Goal: Task Accomplishment & Management: Use online tool/utility

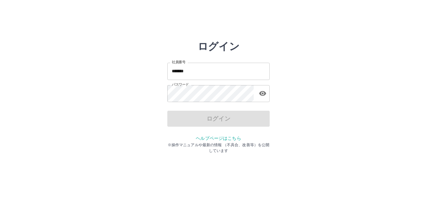
click at [205, 71] on input "*******" at bounding box center [218, 71] width 102 height 17
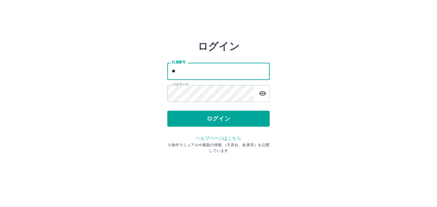
type input "*"
type input "*******"
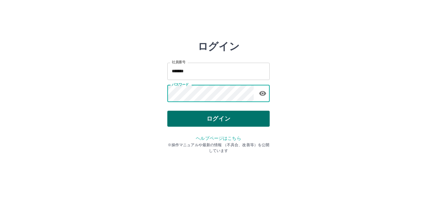
click at [235, 123] on button "ログイン" at bounding box center [218, 119] width 102 height 16
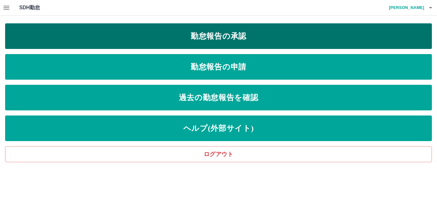
click at [220, 37] on link "勤怠報告の承認" at bounding box center [218, 36] width 427 height 26
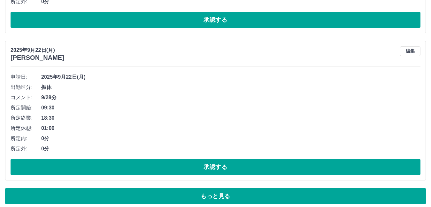
scroll to position [4004, 0]
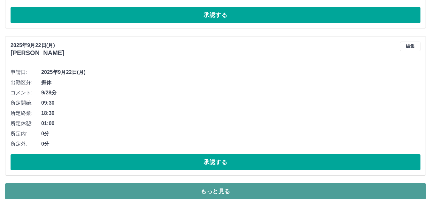
click at [304, 193] on button "もっと見る" at bounding box center [215, 191] width 421 height 16
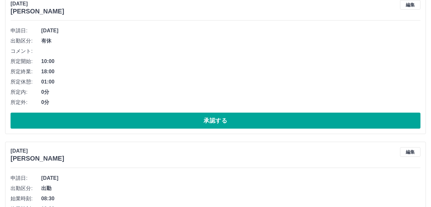
scroll to position [6021, 0]
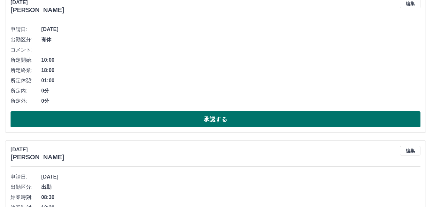
click at [289, 118] on button "承認する" at bounding box center [216, 119] width 410 height 16
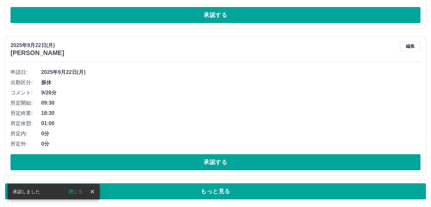
scroll to position [4004, 0]
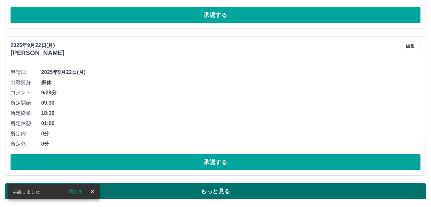
click at [253, 193] on button "もっと見る" at bounding box center [215, 191] width 421 height 16
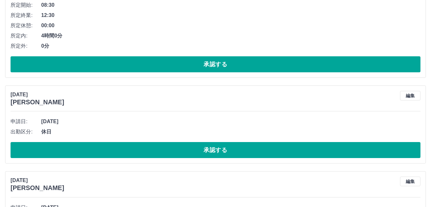
scroll to position [6052, 0]
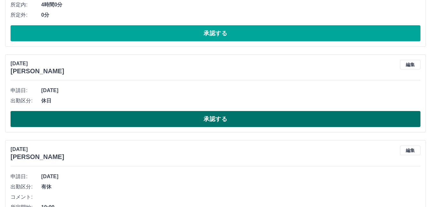
click at [272, 122] on button "承認する" at bounding box center [216, 119] width 410 height 16
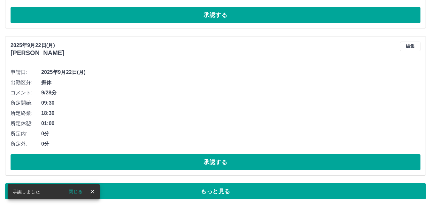
scroll to position [4004, 0]
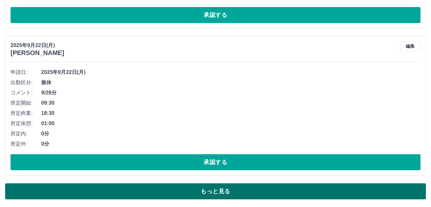
click at [244, 188] on button "もっと見る" at bounding box center [215, 191] width 421 height 16
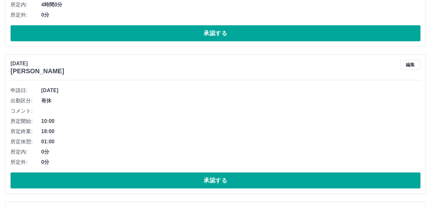
scroll to position [6083, 0]
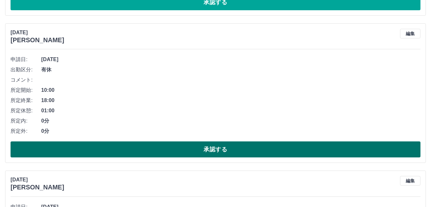
click at [279, 147] on button "承認する" at bounding box center [216, 149] width 410 height 16
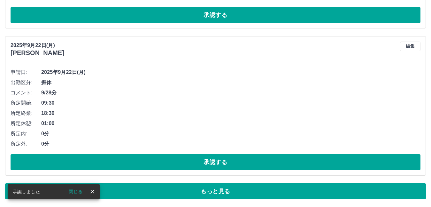
scroll to position [4004, 0]
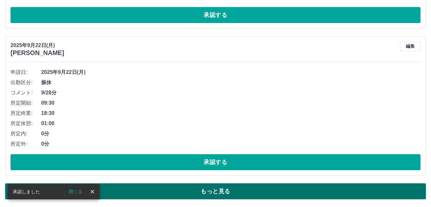
click at [274, 193] on button "もっと見る" at bounding box center [215, 191] width 421 height 16
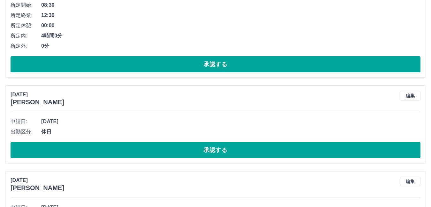
scroll to position [6021, 0]
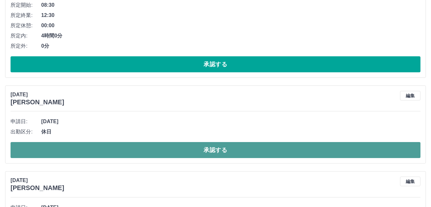
click at [279, 149] on button "承認する" at bounding box center [216, 150] width 410 height 16
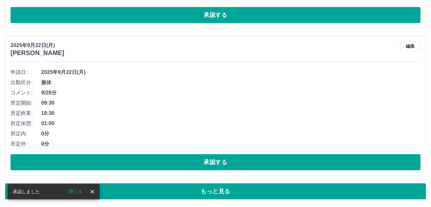
scroll to position [4004, 0]
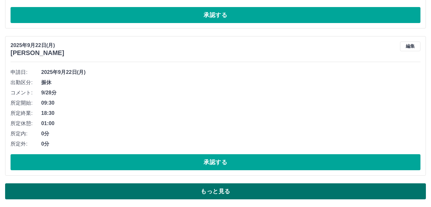
click at [252, 185] on button "もっと見る" at bounding box center [215, 191] width 421 height 16
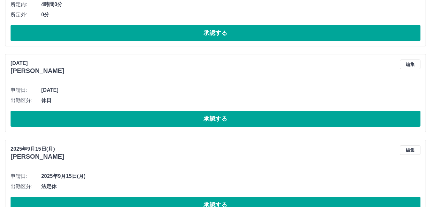
scroll to position [6052, 0]
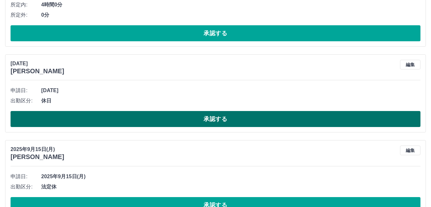
click at [237, 116] on button "承認する" at bounding box center [216, 119] width 410 height 16
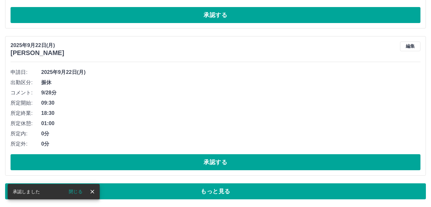
scroll to position [4004, 0]
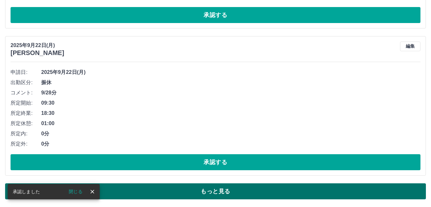
click at [235, 194] on button "もっと見る" at bounding box center [215, 191] width 421 height 16
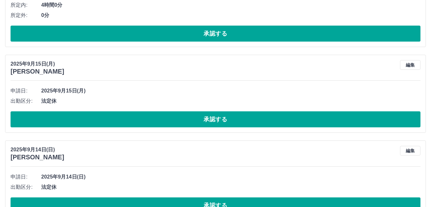
scroll to position [6052, 0]
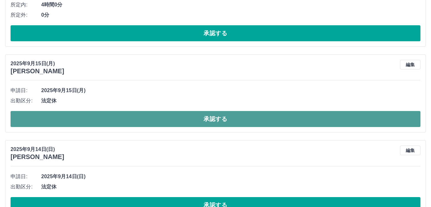
click at [227, 118] on button "承認する" at bounding box center [216, 119] width 410 height 16
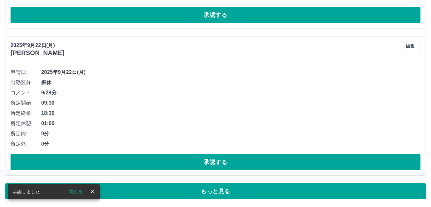
scroll to position [4004, 0]
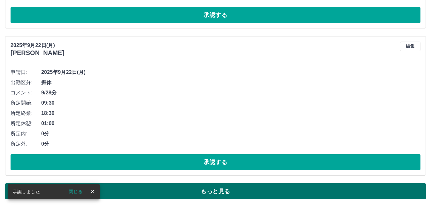
click at [226, 193] on button "もっと見る" at bounding box center [215, 191] width 421 height 16
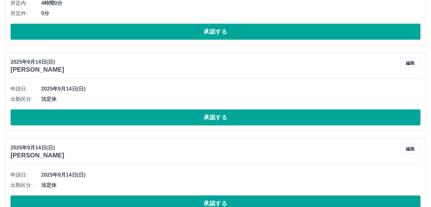
scroll to position [6052, 0]
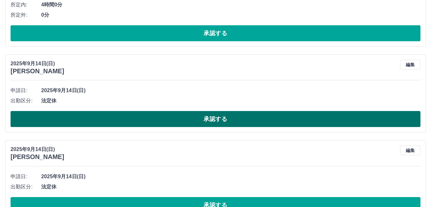
click at [237, 117] on button "承認する" at bounding box center [216, 119] width 410 height 16
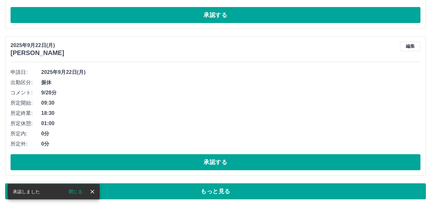
scroll to position [4004, 0]
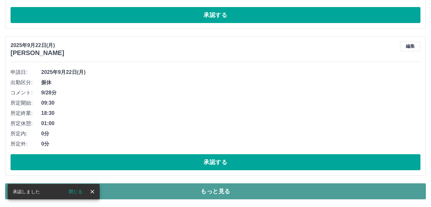
click at [216, 194] on button "もっと見る" at bounding box center [215, 191] width 421 height 16
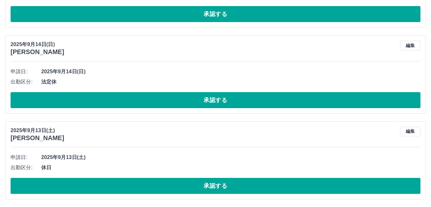
scroll to position [6158, 0]
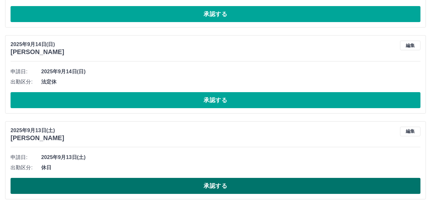
click at [220, 186] on button "承認する" at bounding box center [216, 186] width 410 height 16
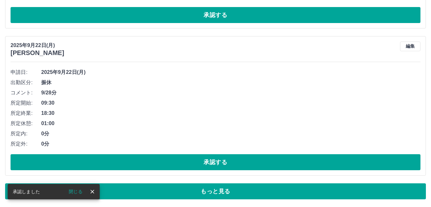
scroll to position [4004, 0]
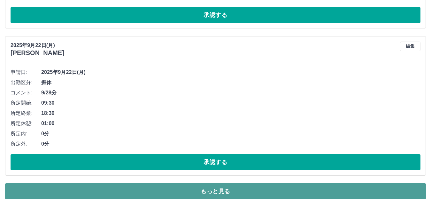
click at [227, 191] on button "もっと見る" at bounding box center [215, 191] width 421 height 16
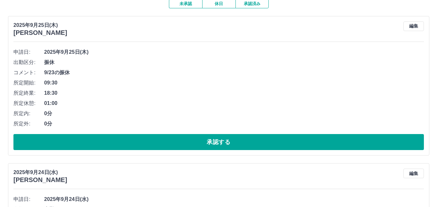
scroll to position [0, 0]
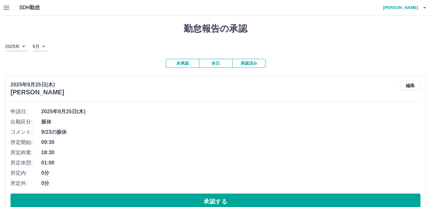
click at [427, 3] on button "button" at bounding box center [425, 7] width 13 height 15
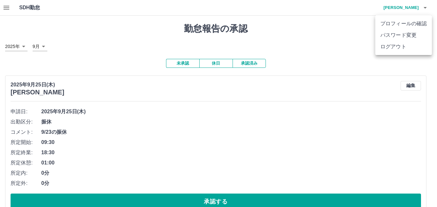
click at [401, 47] on li "ログアウト" at bounding box center [403, 47] width 57 height 12
